Goal: Communication & Community: Answer question/provide support

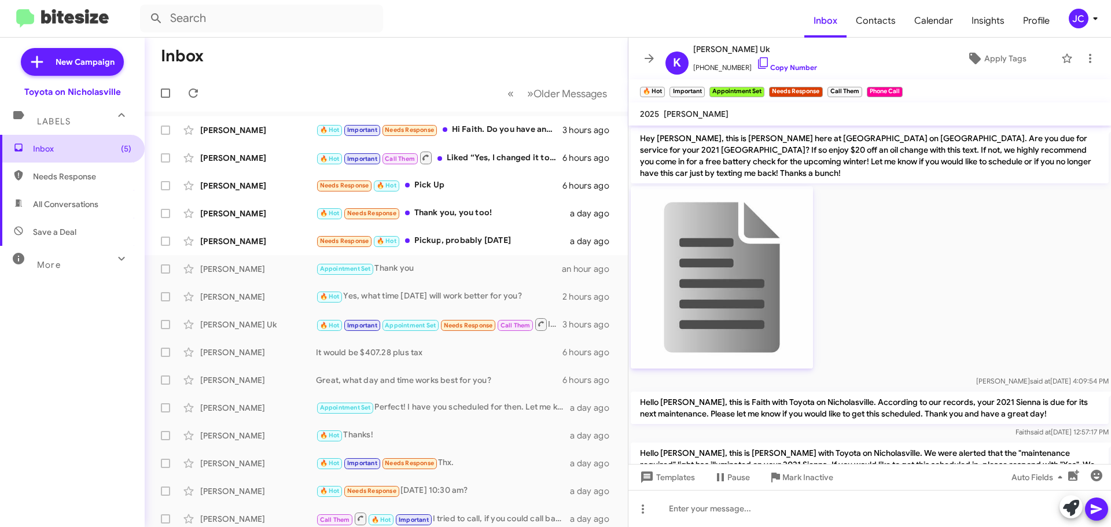
scroll to position [852, 0]
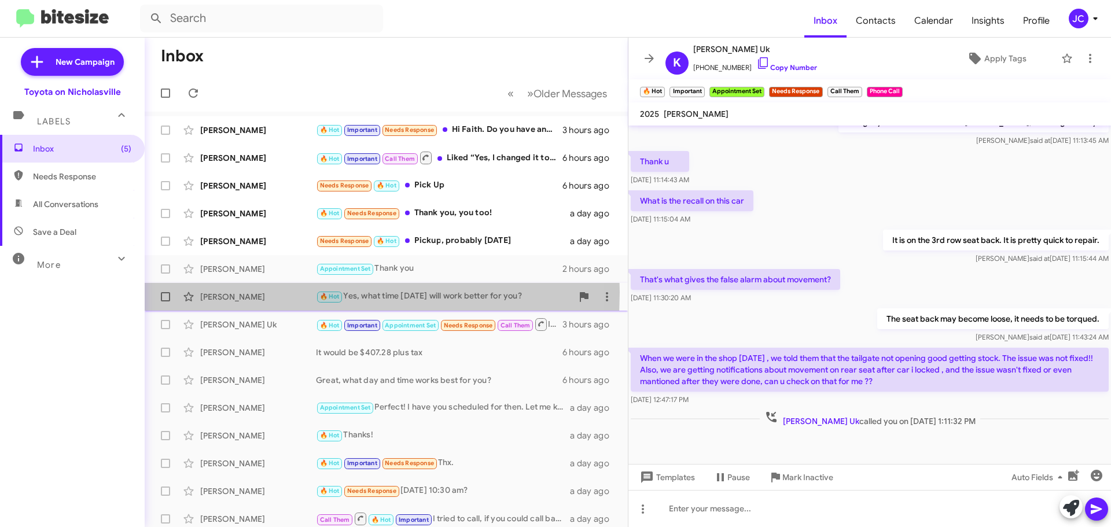
click at [244, 292] on div "[PERSON_NAME]" at bounding box center [258, 297] width 116 height 12
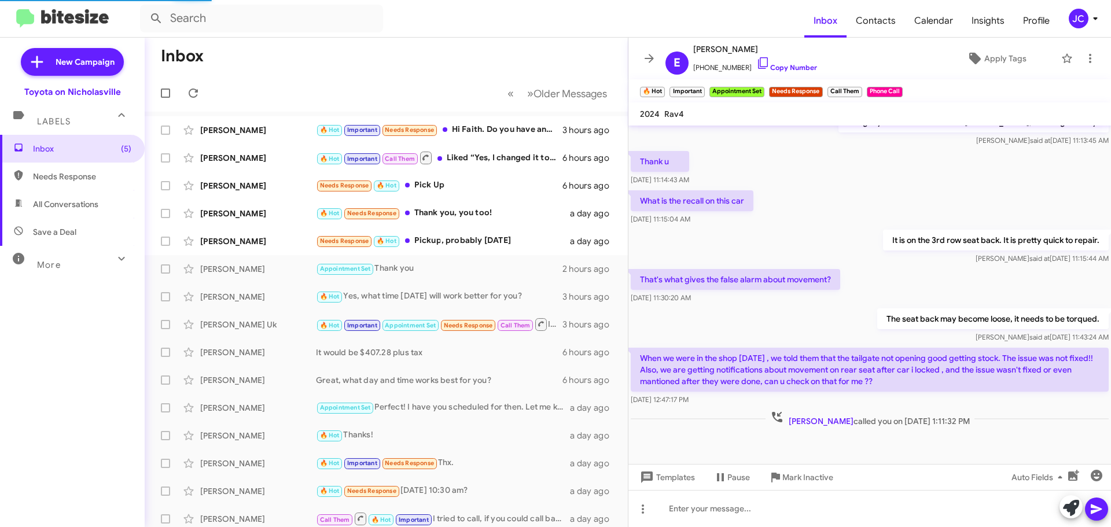
scroll to position [541, 0]
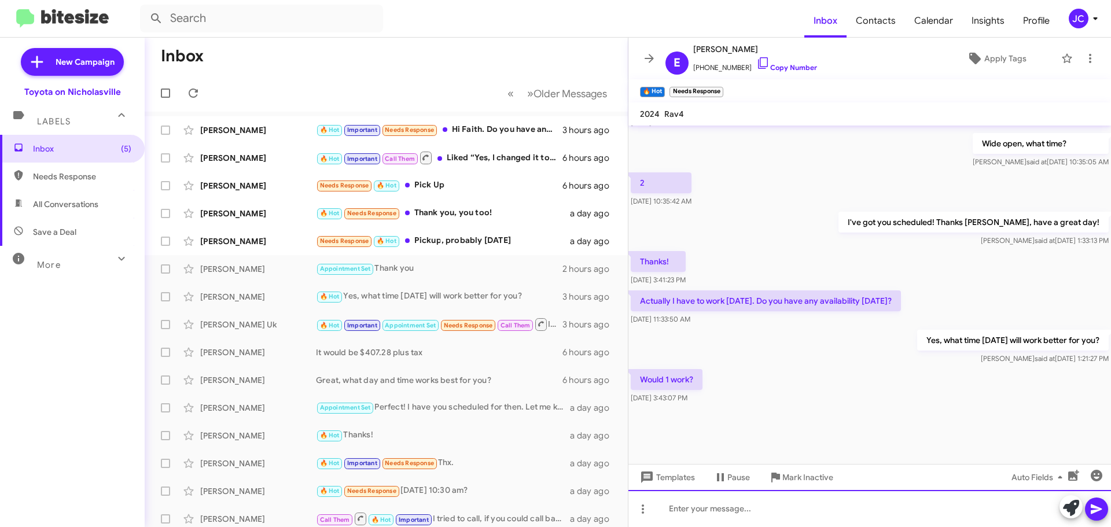
click at [760, 507] on div at bounding box center [869, 508] width 483 height 37
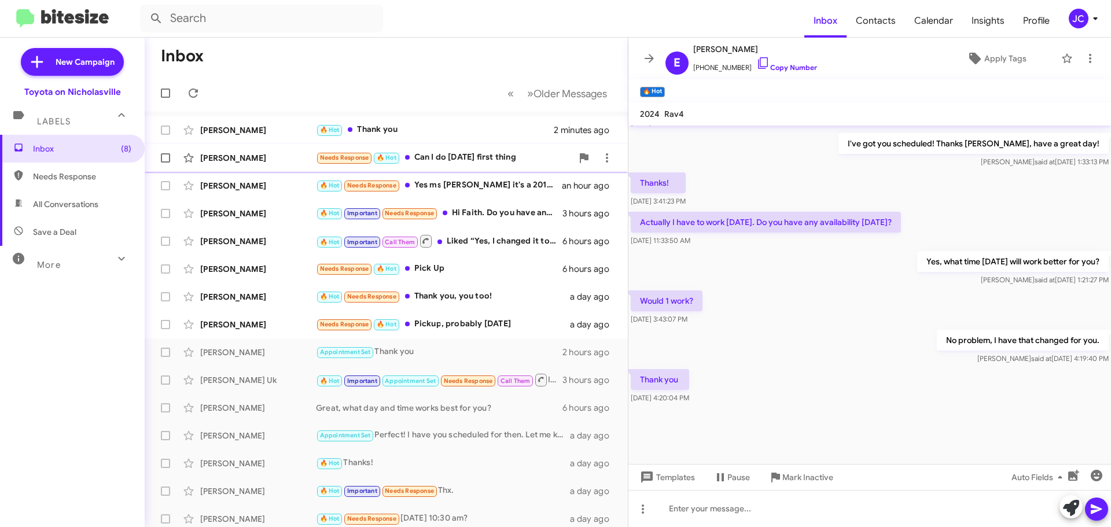
click at [244, 159] on div "[PERSON_NAME]" at bounding box center [258, 158] width 116 height 12
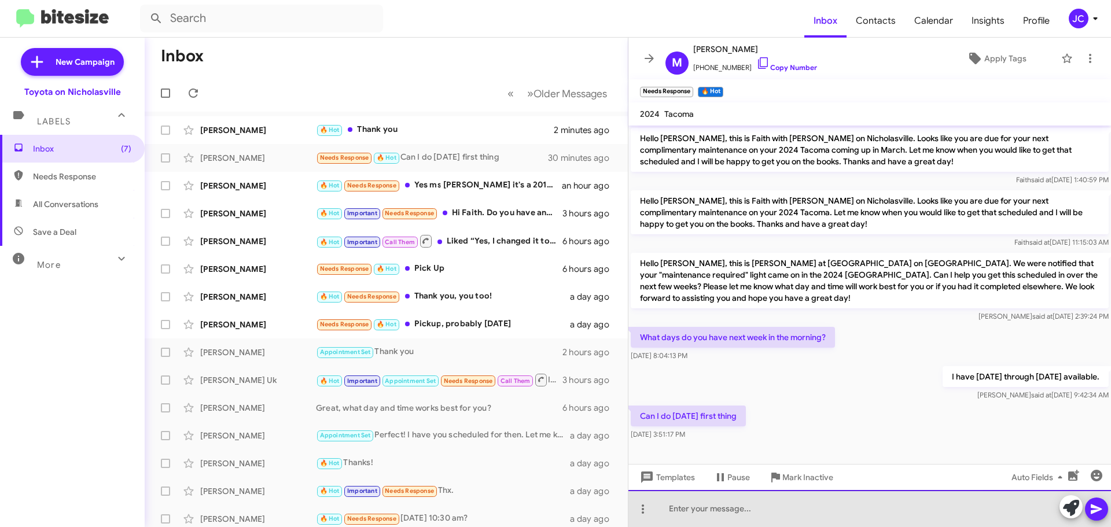
click at [679, 517] on div at bounding box center [869, 508] width 483 height 37
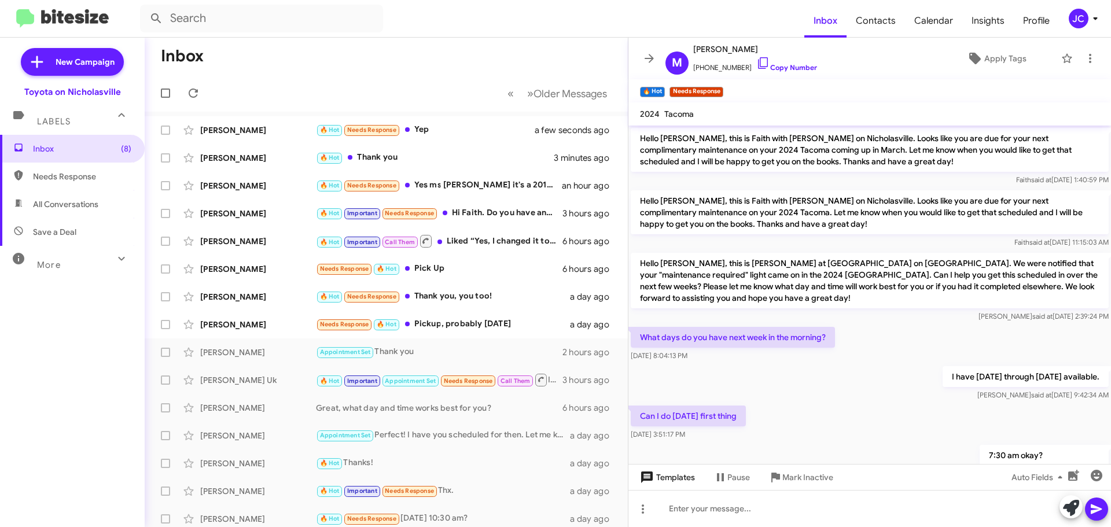
click at [687, 479] on span "Templates" at bounding box center [666, 477] width 57 height 21
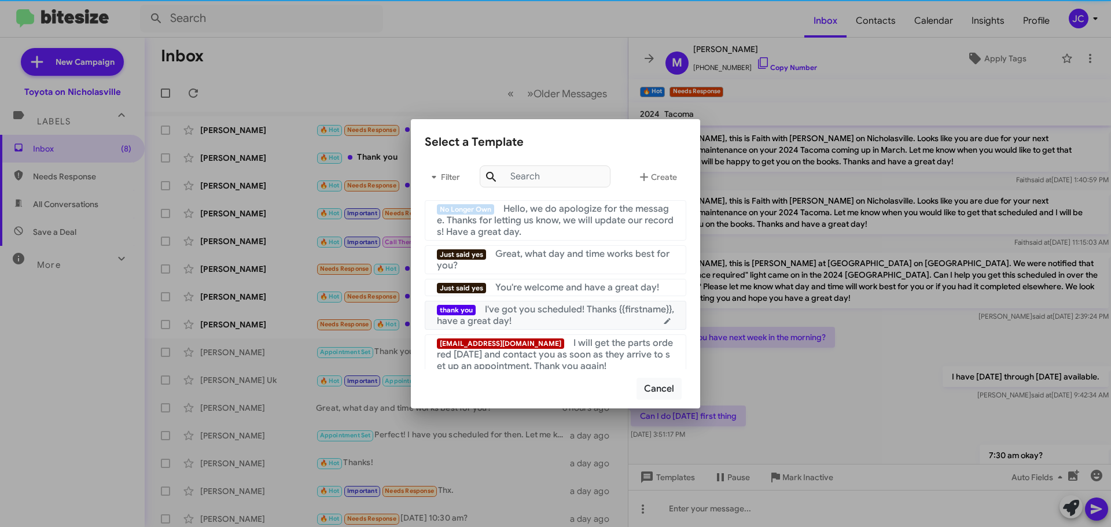
click at [531, 319] on div "thank you I've got you scheduled! Thanks {{firstname}}, have a great day!" at bounding box center [555, 315] width 237 height 23
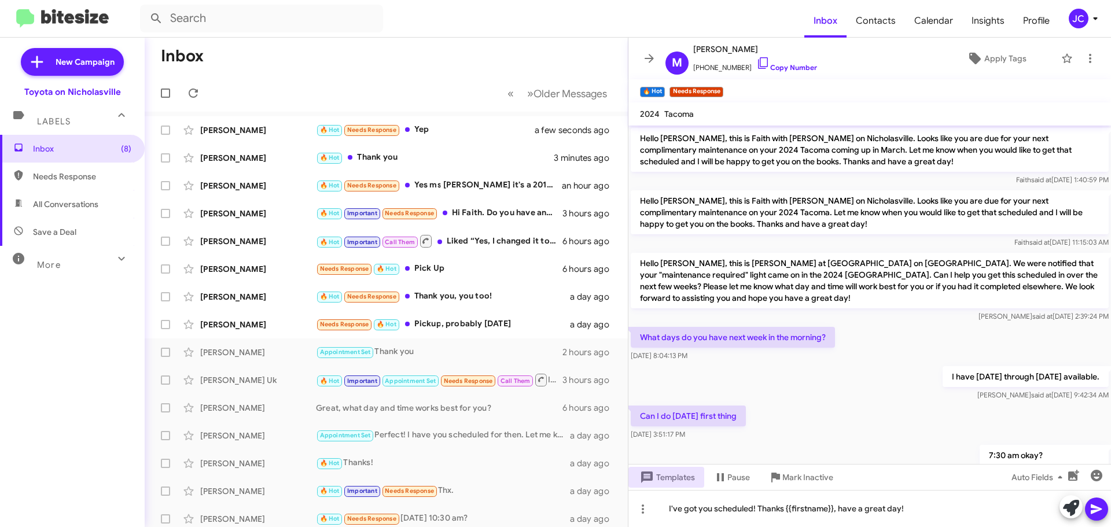
click at [1097, 509] on icon at bounding box center [1096, 509] width 11 height 10
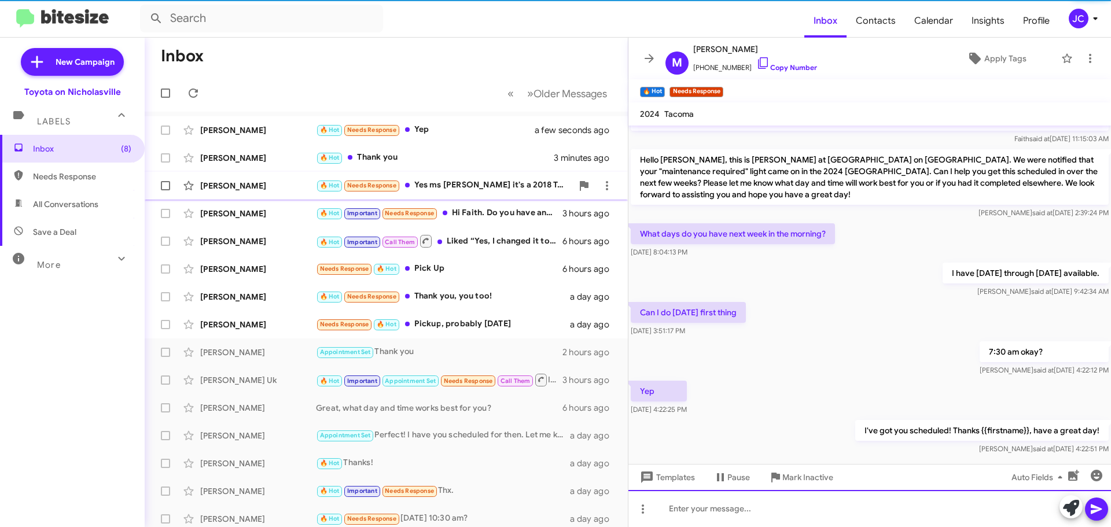
scroll to position [123, 0]
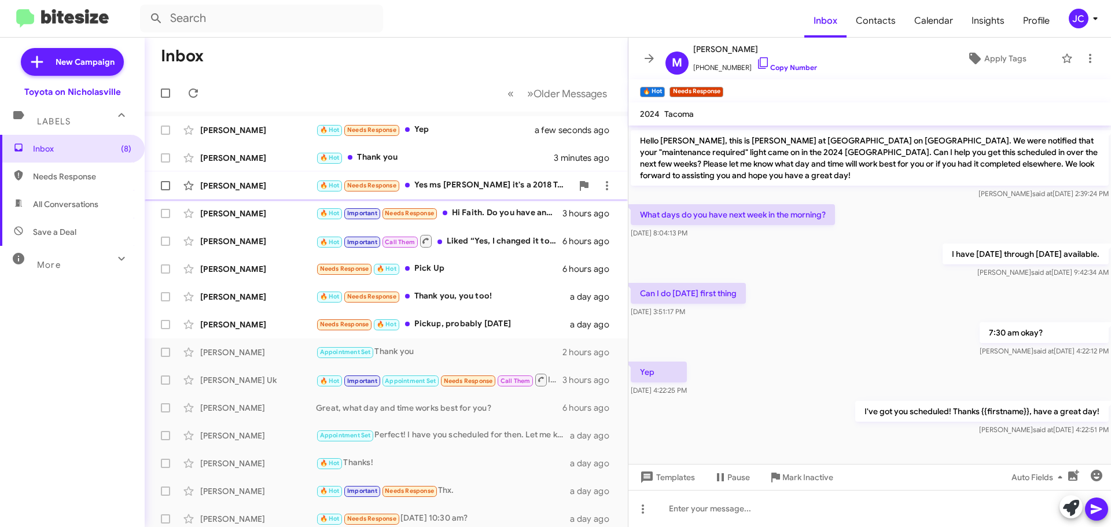
click at [231, 182] on div "[PERSON_NAME]" at bounding box center [258, 186] width 116 height 12
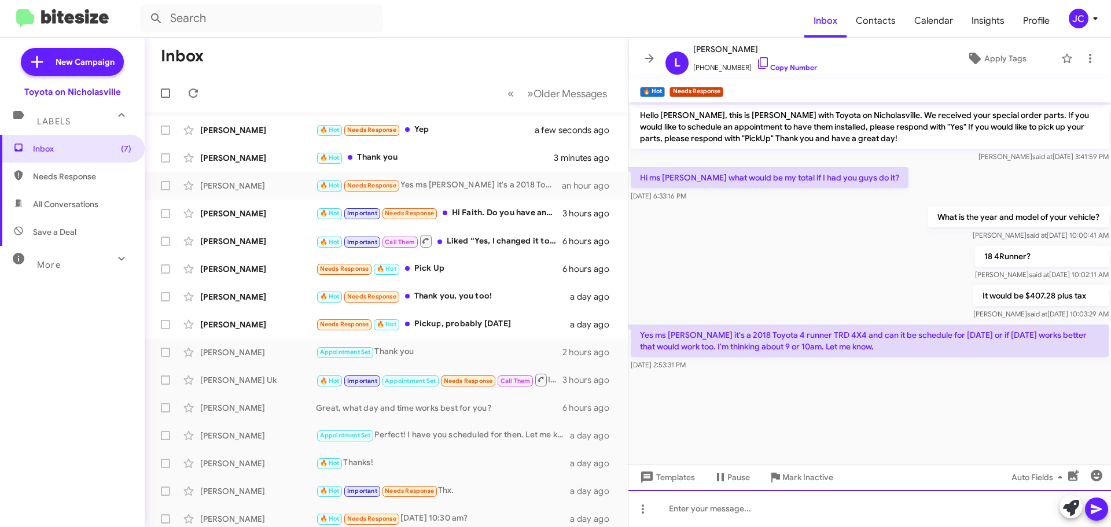
click at [720, 518] on div at bounding box center [869, 508] width 483 height 37
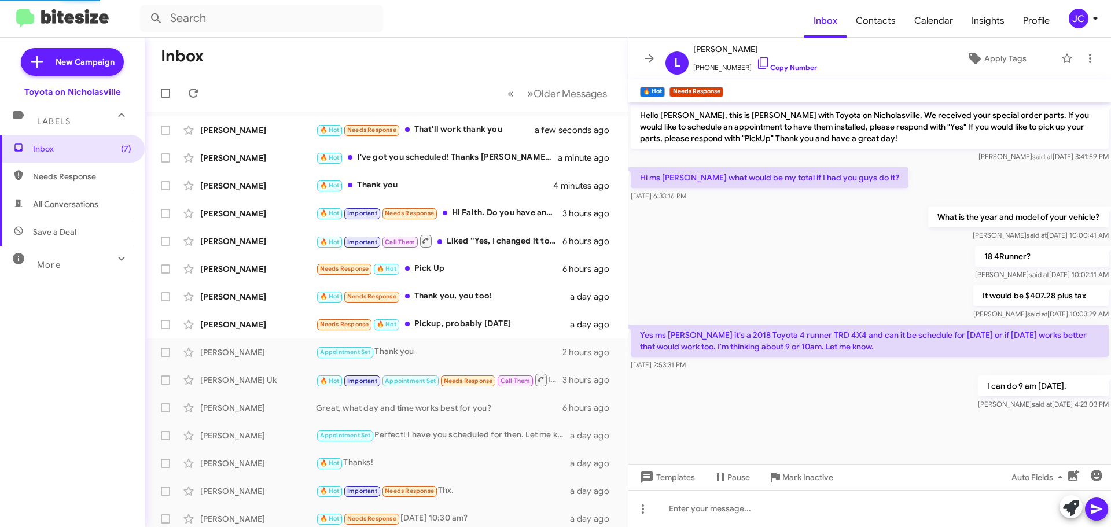
scroll to position [11, 0]
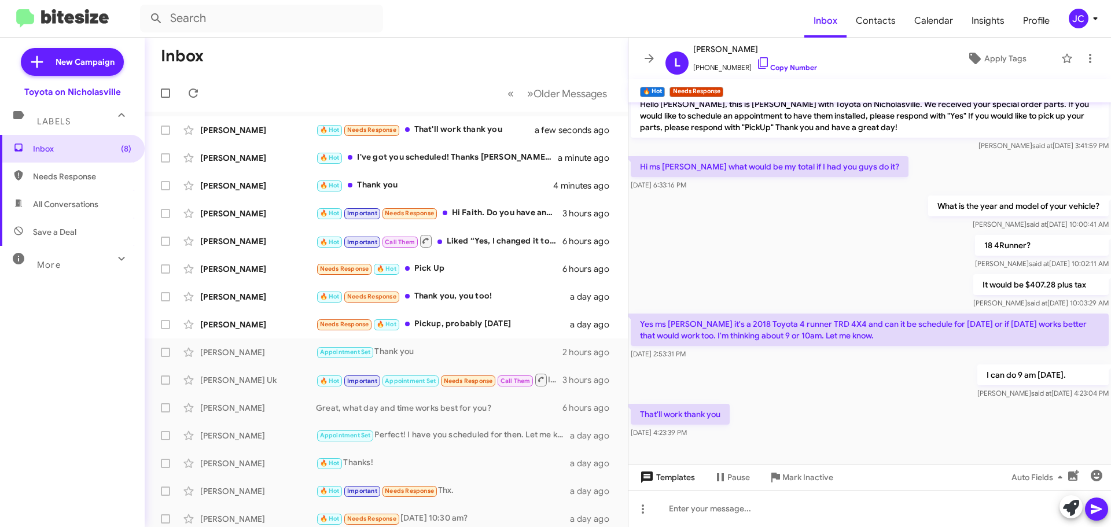
click at [672, 474] on span "Templates" at bounding box center [666, 477] width 57 height 21
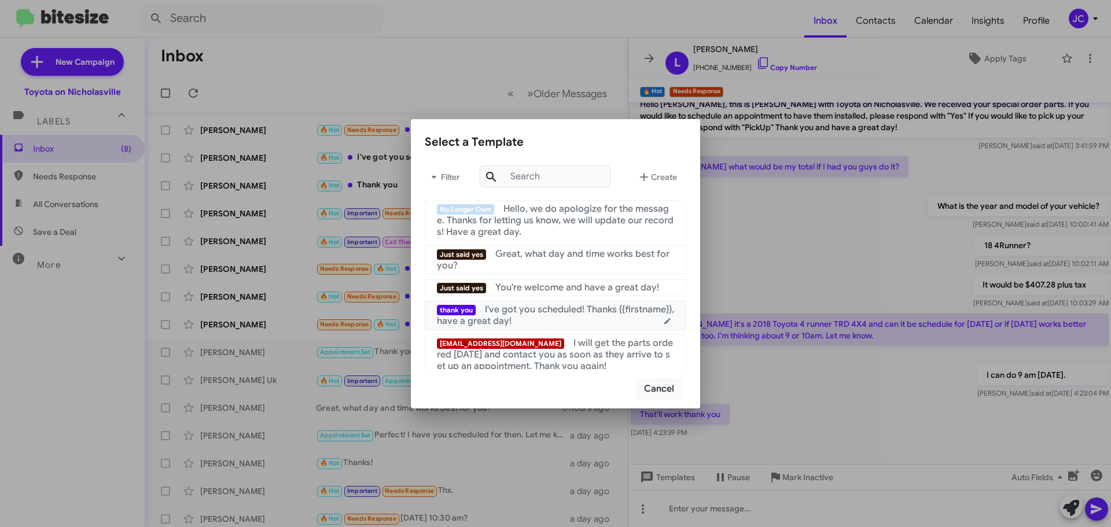
click at [581, 323] on div "thank you I've got you scheduled! Thanks {{firstname}}, have a great day!" at bounding box center [555, 315] width 237 height 23
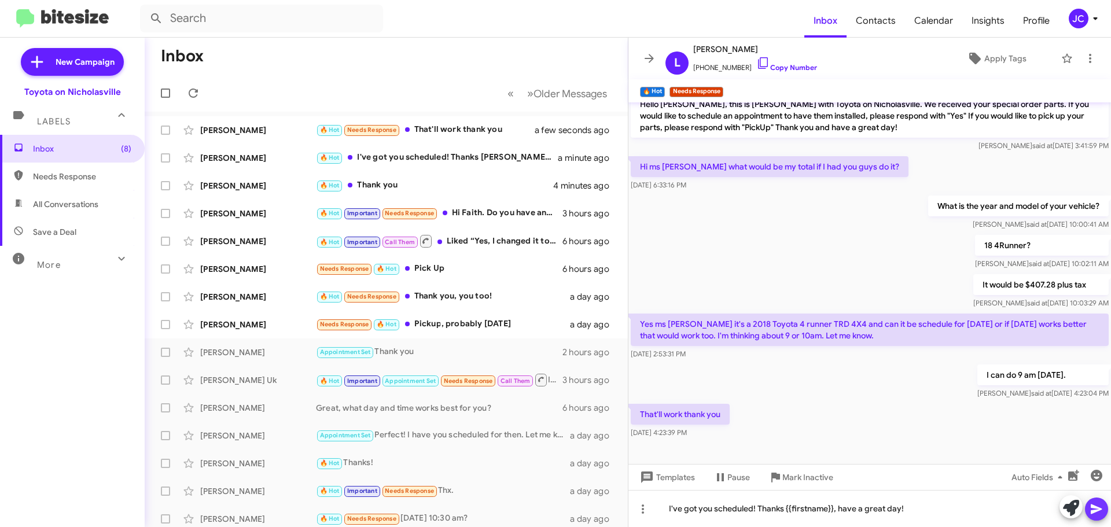
click at [1098, 507] on icon at bounding box center [1096, 509] width 11 height 10
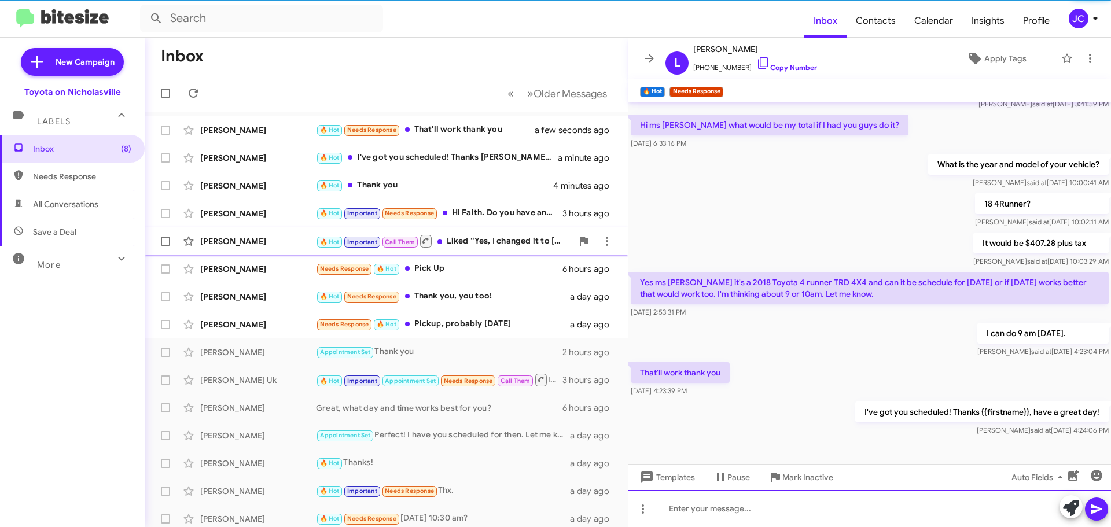
scroll to position [53, 0]
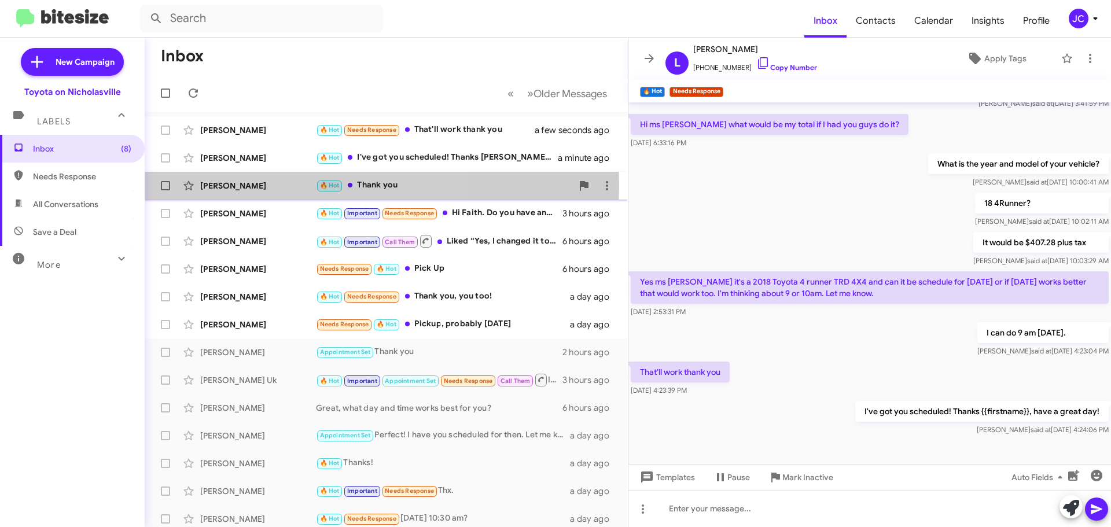
click at [249, 186] on div "[PERSON_NAME]" at bounding box center [258, 186] width 116 height 12
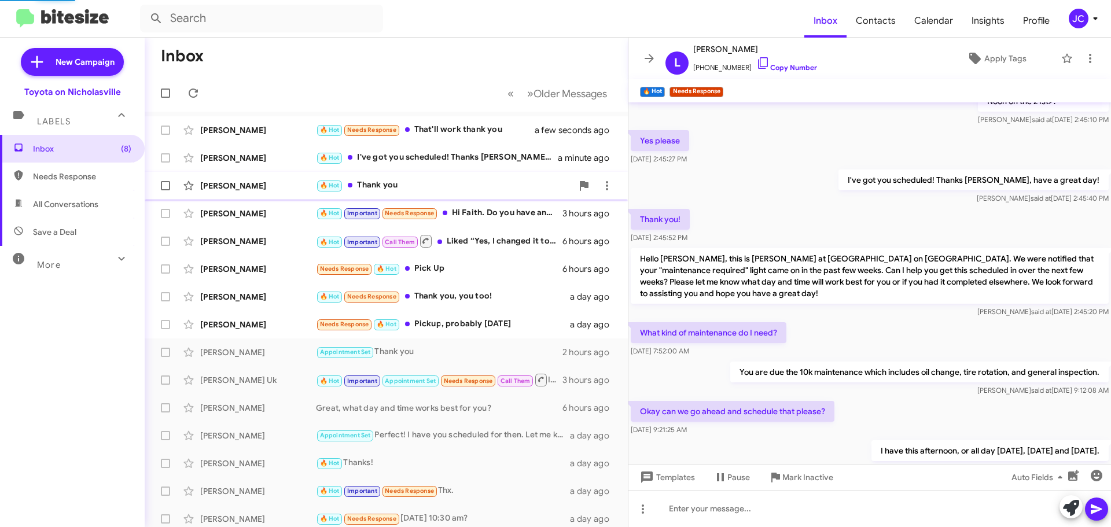
scroll to position [518, 0]
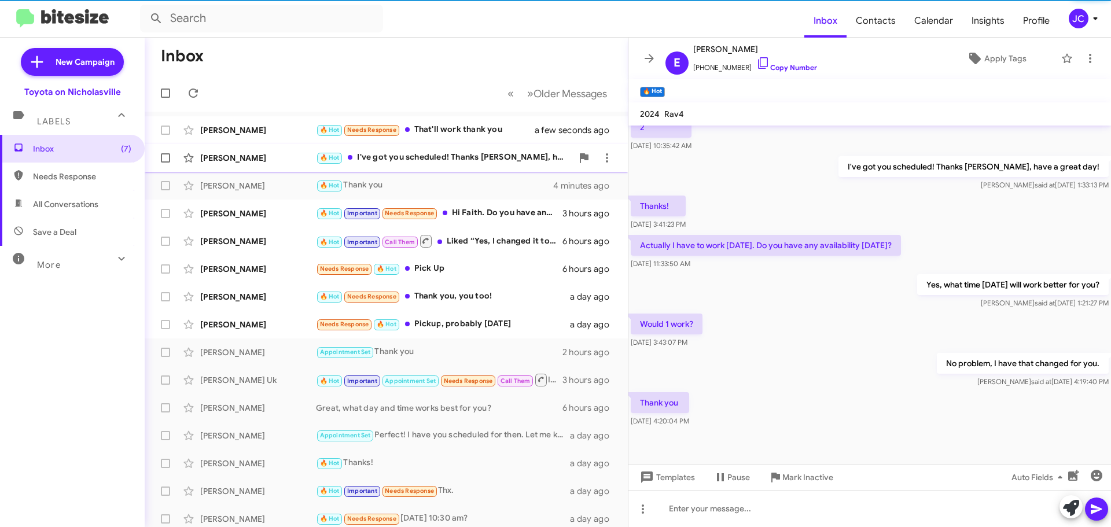
click at [242, 160] on div "[PERSON_NAME]" at bounding box center [258, 158] width 116 height 12
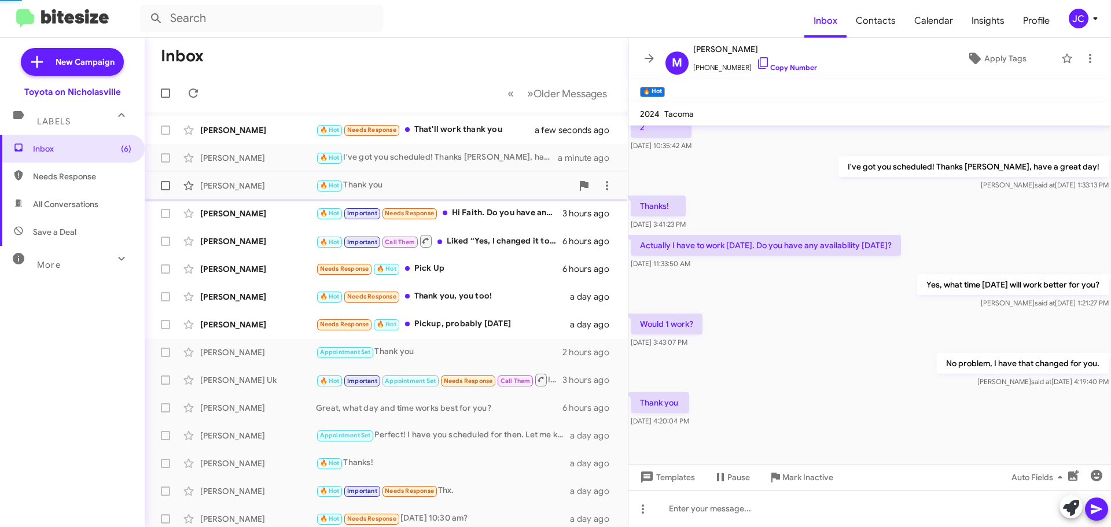
scroll to position [123, 0]
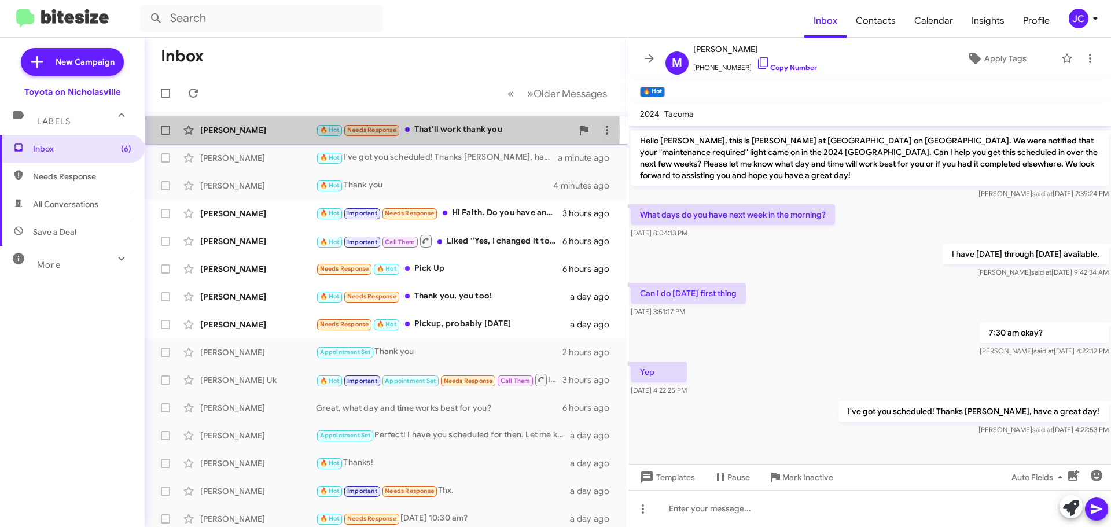
click at [244, 131] on div "[PERSON_NAME]" at bounding box center [258, 130] width 116 height 12
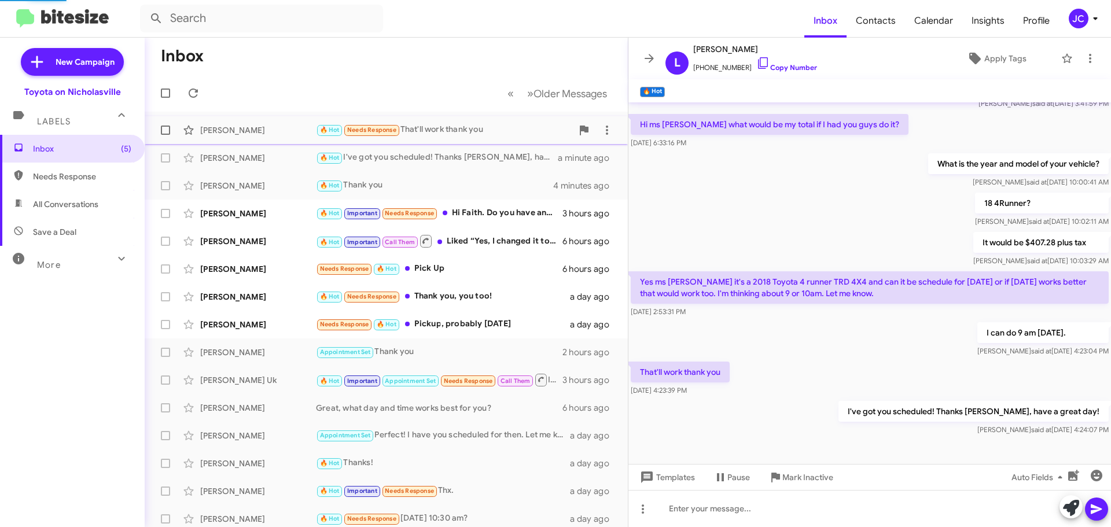
scroll to position [53, 0]
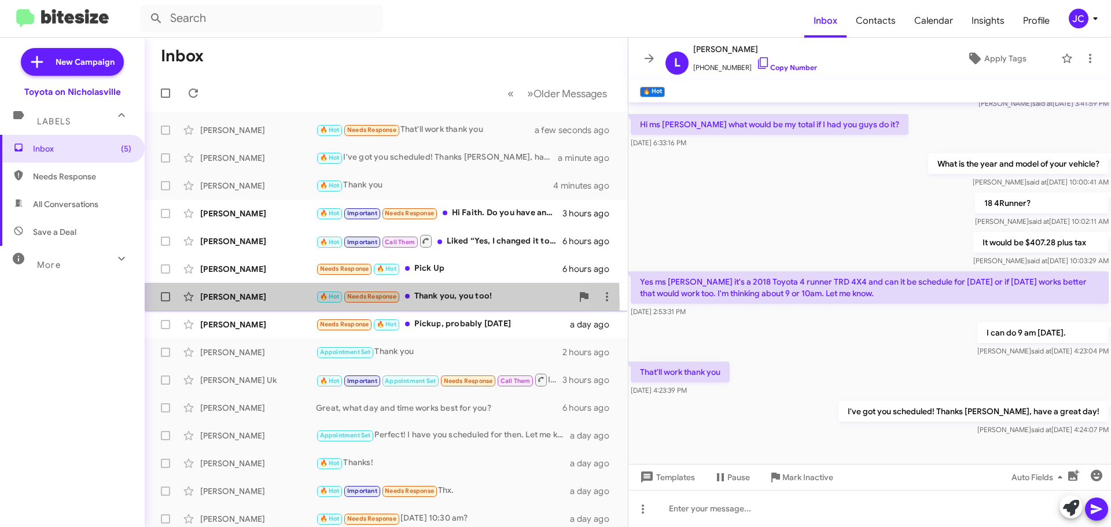
click at [237, 305] on div "Christopher Begley 🔥 Hot Needs Response Thank you, you too! a day ago" at bounding box center [386, 296] width 465 height 23
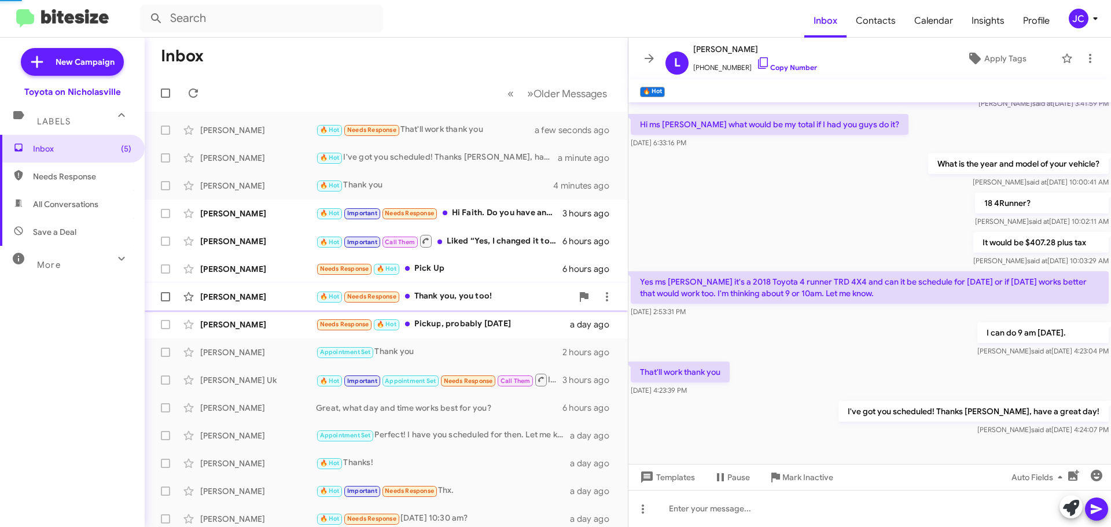
scroll to position [518, 0]
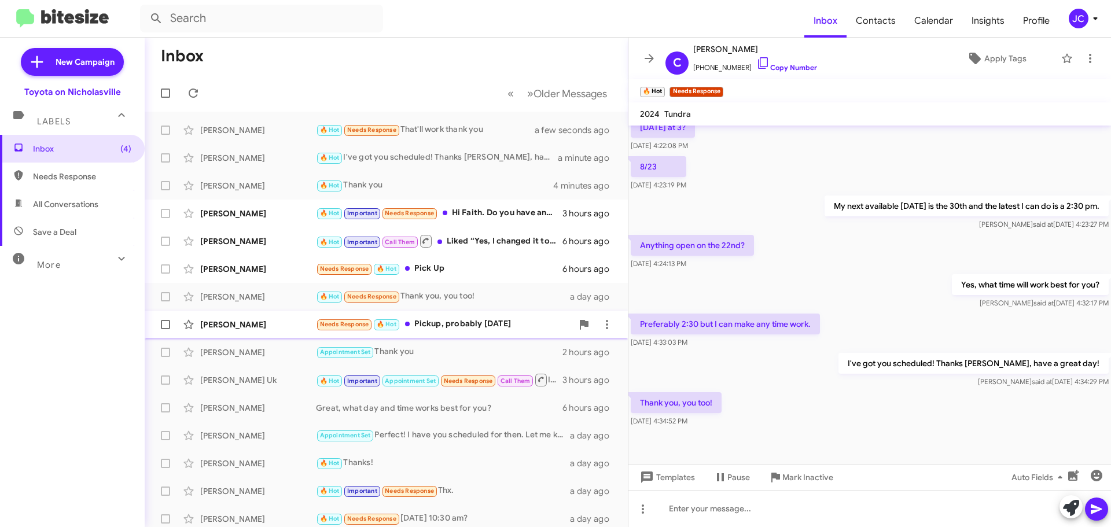
click at [236, 325] on div "[PERSON_NAME]" at bounding box center [258, 325] width 116 height 12
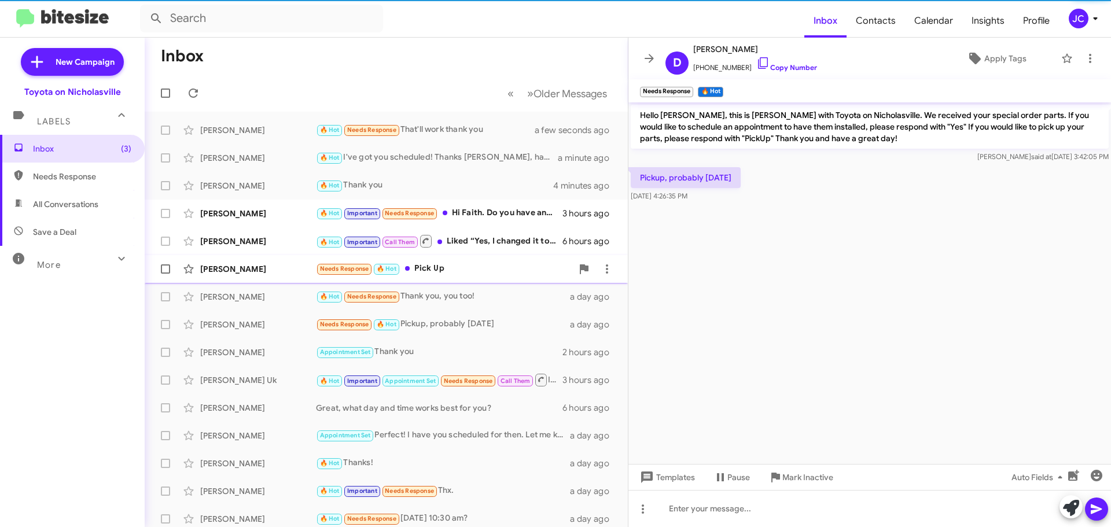
click at [245, 271] on div "[PERSON_NAME]" at bounding box center [258, 269] width 116 height 12
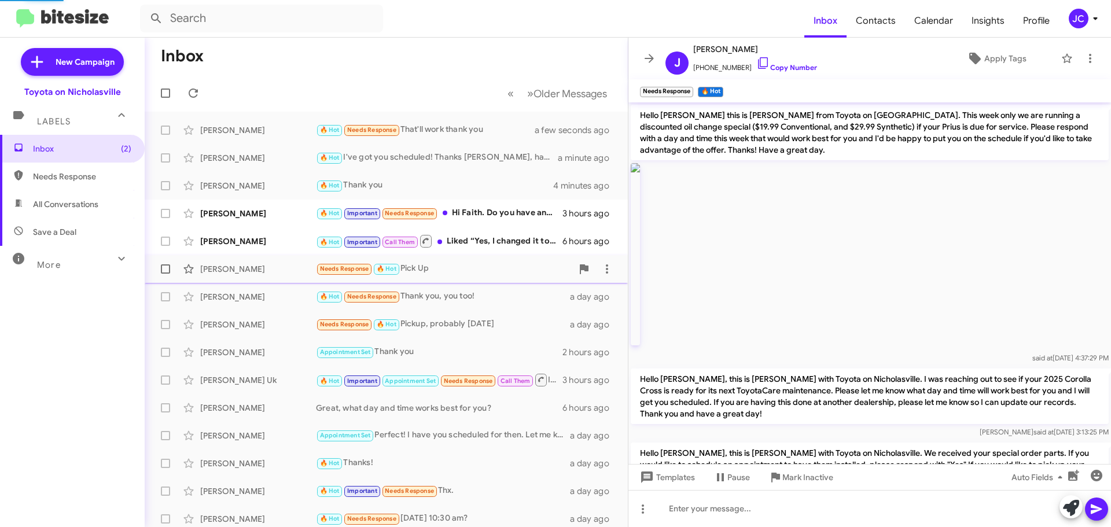
scroll to position [90, 0]
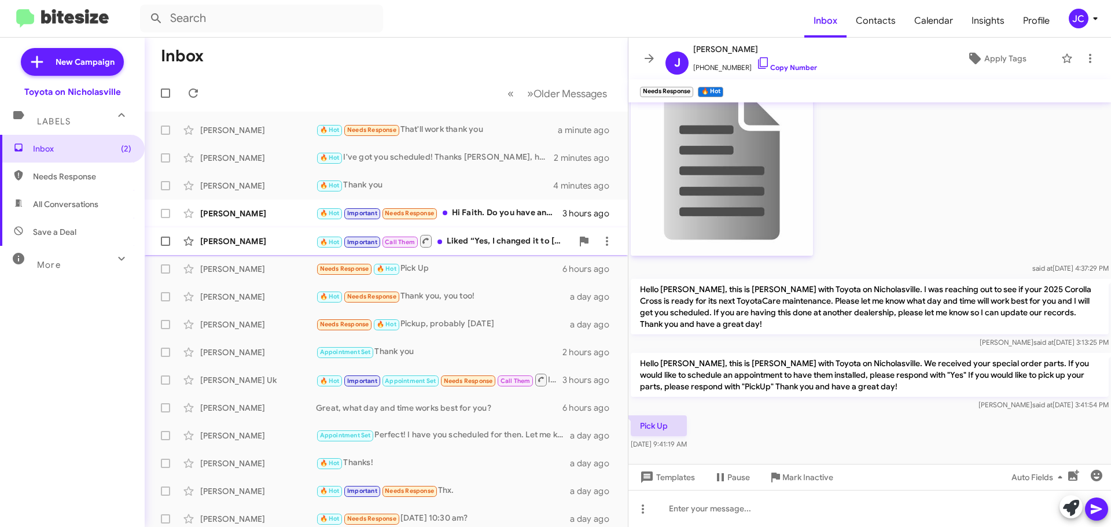
click at [245, 240] on div "[PERSON_NAME]" at bounding box center [258, 241] width 116 height 12
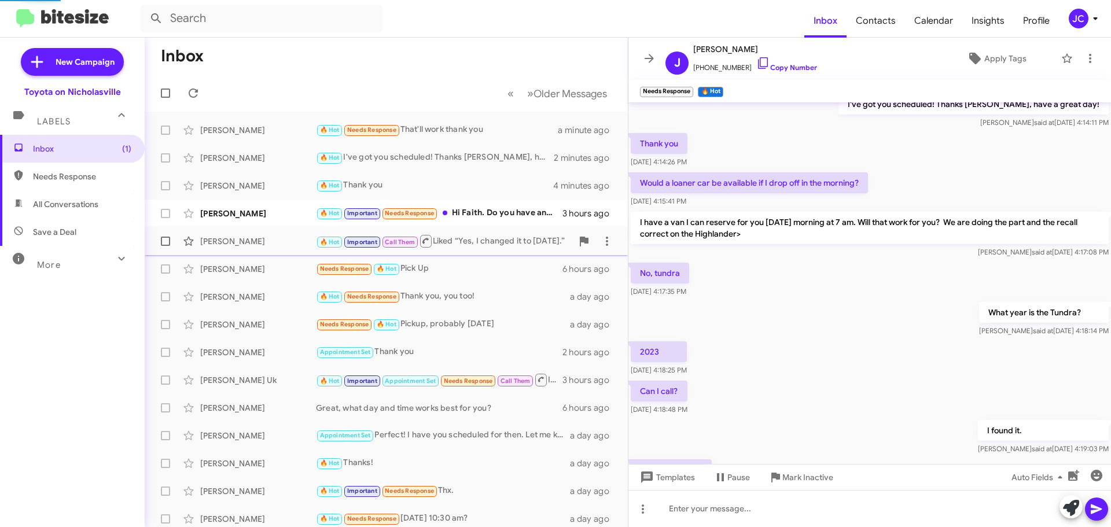
scroll to position [32, 0]
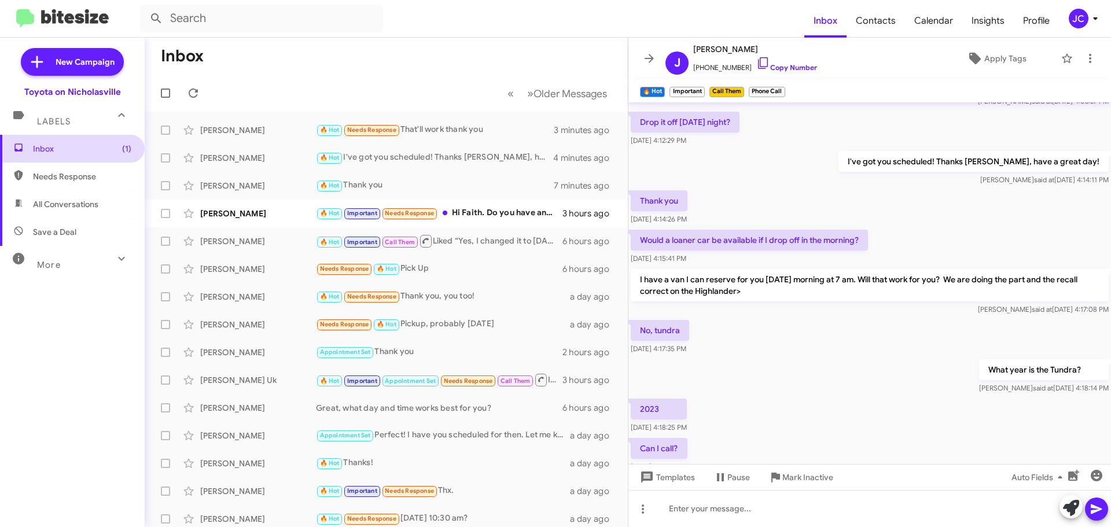
click at [89, 143] on span "Inbox (1)" at bounding box center [82, 149] width 98 height 12
